Goal: Task Accomplishment & Management: Use online tool/utility

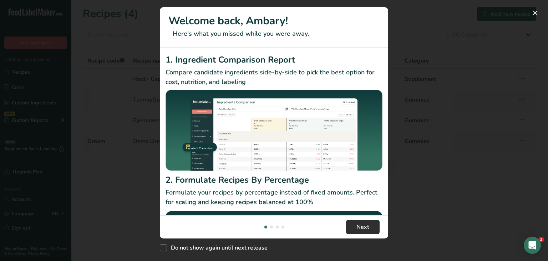
click at [358, 206] on div "2. Formulate Recipes By Percentage Formulate your recipes by percentage instead…" at bounding box center [274, 235] width 217 height 125
click at [396, 11] on div "New Features" at bounding box center [274, 130] width 548 height 261
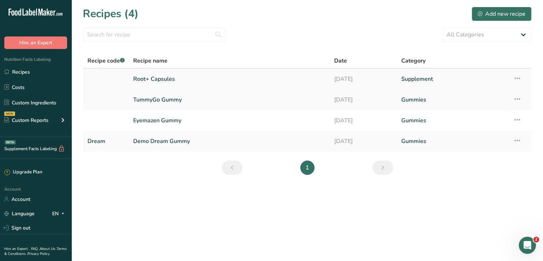
click at [208, 76] on link "Root+ Capsules" at bounding box center [229, 78] width 192 height 15
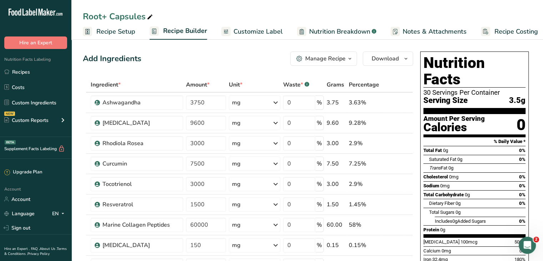
click at [115, 33] on span "Recipe Setup" at bounding box center [115, 32] width 39 height 10
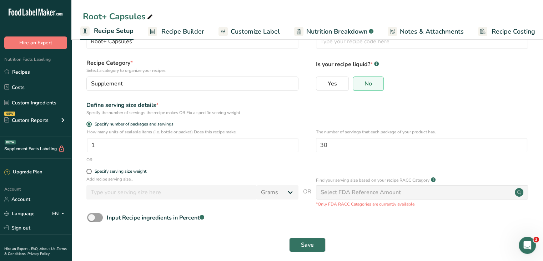
scroll to position [27, 0]
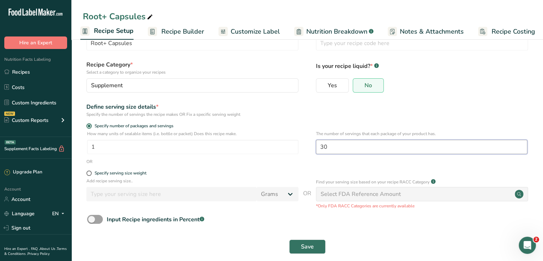
drag, startPoint x: 331, startPoint y: 146, endPoint x: 316, endPoint y: 150, distance: 15.2
click at [316, 150] on input "30" at bounding box center [421, 147] width 211 height 14
click at [191, 29] on span "Recipe Builder" at bounding box center [182, 32] width 43 height 10
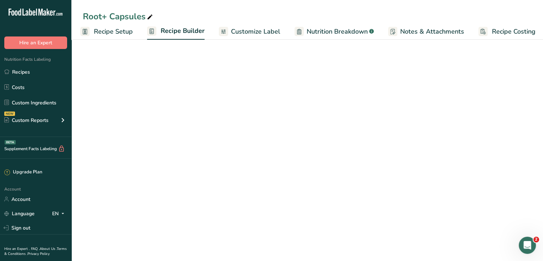
scroll to position [0, 6]
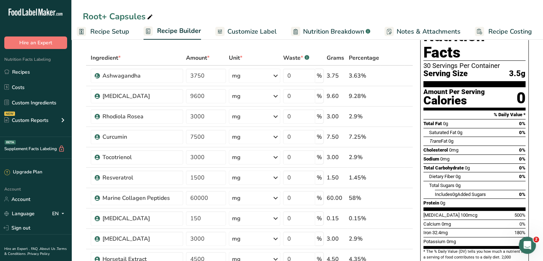
click at [118, 30] on span "Recipe Setup" at bounding box center [109, 32] width 39 height 10
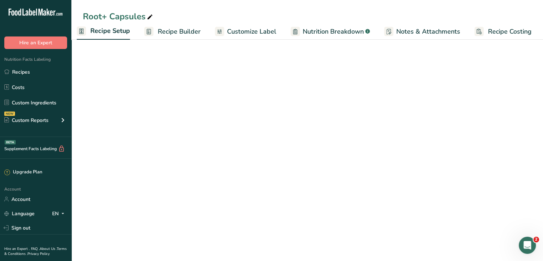
scroll to position [0, 2]
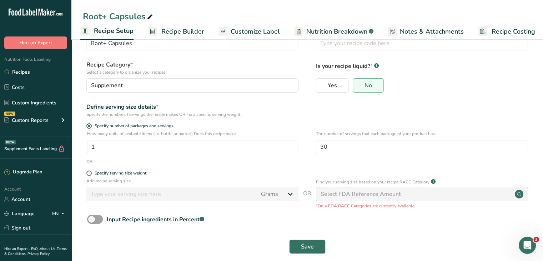
click at [260, 31] on span "Customize Label" at bounding box center [255, 32] width 49 height 10
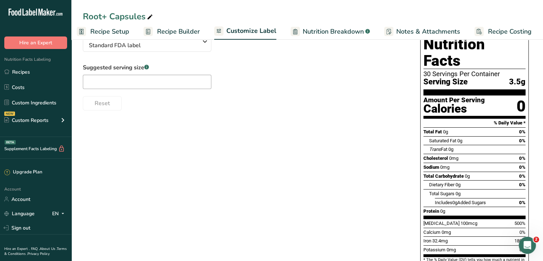
scroll to position [54, 0]
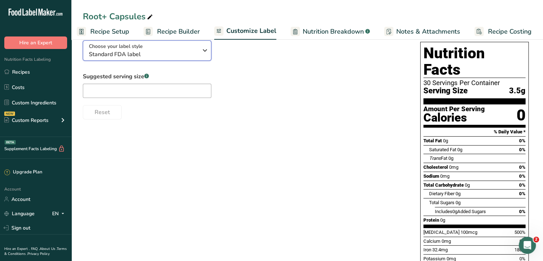
click at [178, 56] on span "Standard FDA label" at bounding box center [143, 54] width 109 height 9
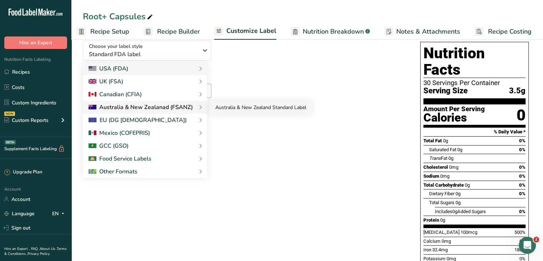
click at [238, 107] on link "Australia & New Zealand Standard Label" at bounding box center [261, 107] width 102 height 13
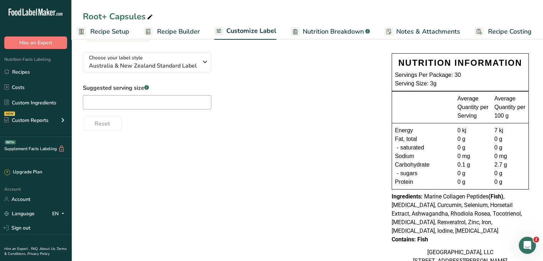
scroll to position [44, 0]
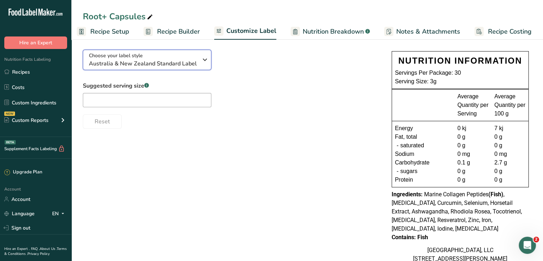
click at [195, 58] on div "Choose your label style [GEOGRAPHIC_DATA] & New Zealand Standard Label" at bounding box center [143, 60] width 109 height 16
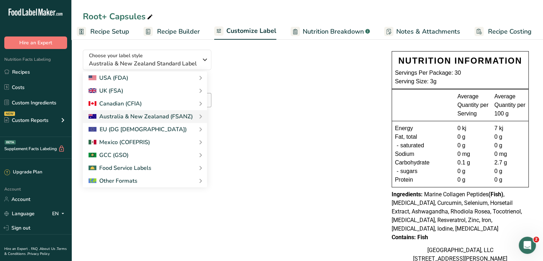
click at [282, 64] on div "Choose your label style [GEOGRAPHIC_DATA] & New Zealand Standard Label USA (FDA…" at bounding box center [230, 86] width 294 height 85
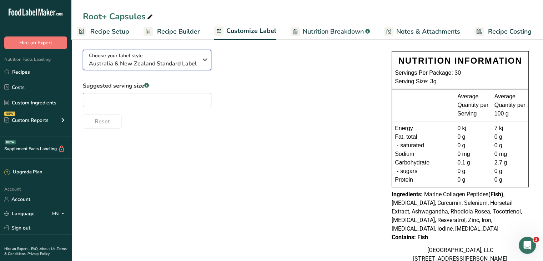
click at [189, 64] on span "Australia & New Zealand Standard Label" at bounding box center [143, 63] width 109 height 9
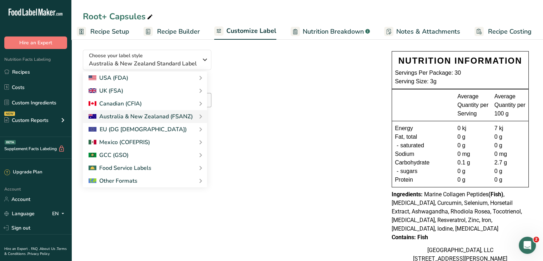
click at [273, 59] on div "Choose your label style [GEOGRAPHIC_DATA] & New Zealand Standard Label USA (FDA…" at bounding box center [230, 86] width 294 height 85
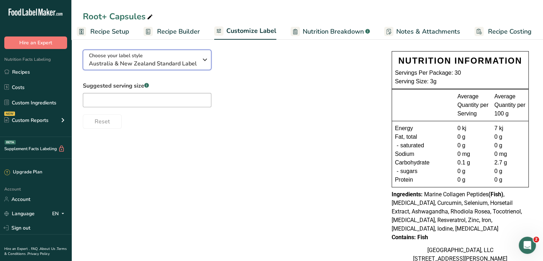
click at [192, 62] on span "Australia & New Zealand Standard Label" at bounding box center [143, 63] width 109 height 9
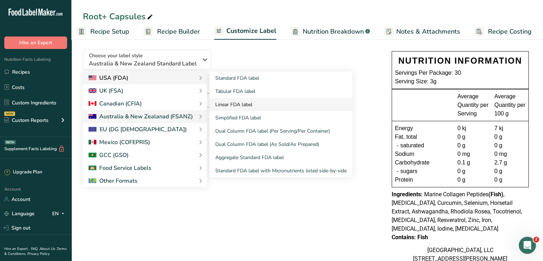
click at [254, 105] on link "Linear FDA label" at bounding box center [281, 104] width 143 height 13
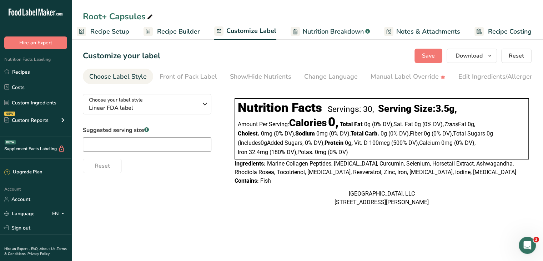
scroll to position [0, 0]
click at [204, 106] on icon "button" at bounding box center [205, 103] width 9 height 13
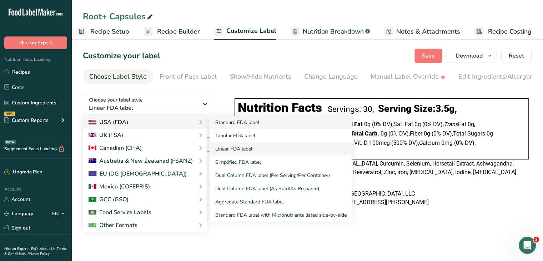
click at [237, 129] on link "Standard FDA label" at bounding box center [281, 122] width 143 height 13
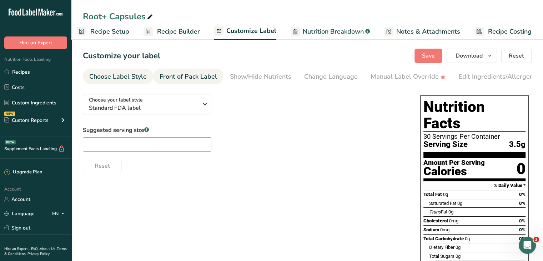
click at [193, 76] on div "Front of Pack Label" at bounding box center [188, 77] width 57 height 10
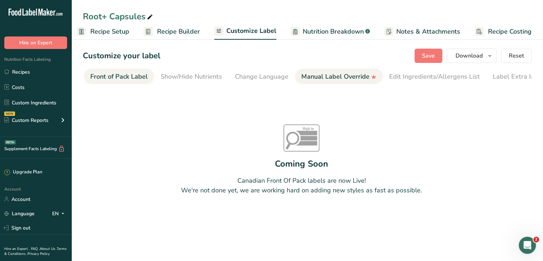
click at [323, 76] on div "Manual Label Override" at bounding box center [338, 77] width 75 height 10
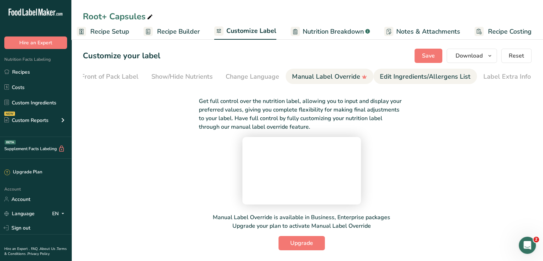
click at [400, 78] on div "Edit Ingredients/Allergens List" at bounding box center [425, 77] width 91 height 10
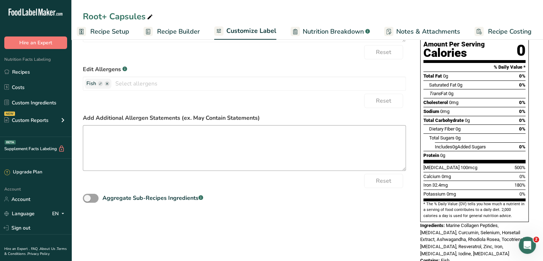
scroll to position [125, 0]
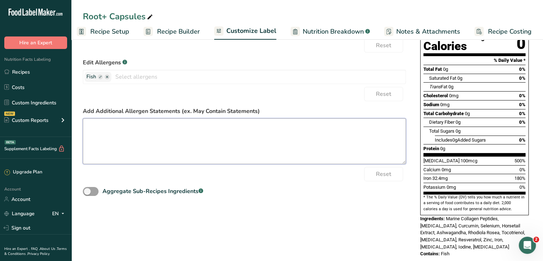
click at [140, 138] on textarea at bounding box center [244, 141] width 323 height 46
click at [335, 27] on span "Nutrition Breakdown" at bounding box center [333, 32] width 61 height 10
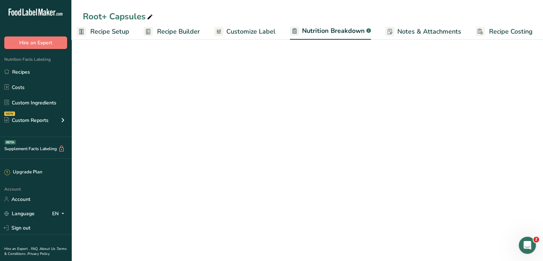
select select "Calories"
